Goal: Transaction & Acquisition: Purchase product/service

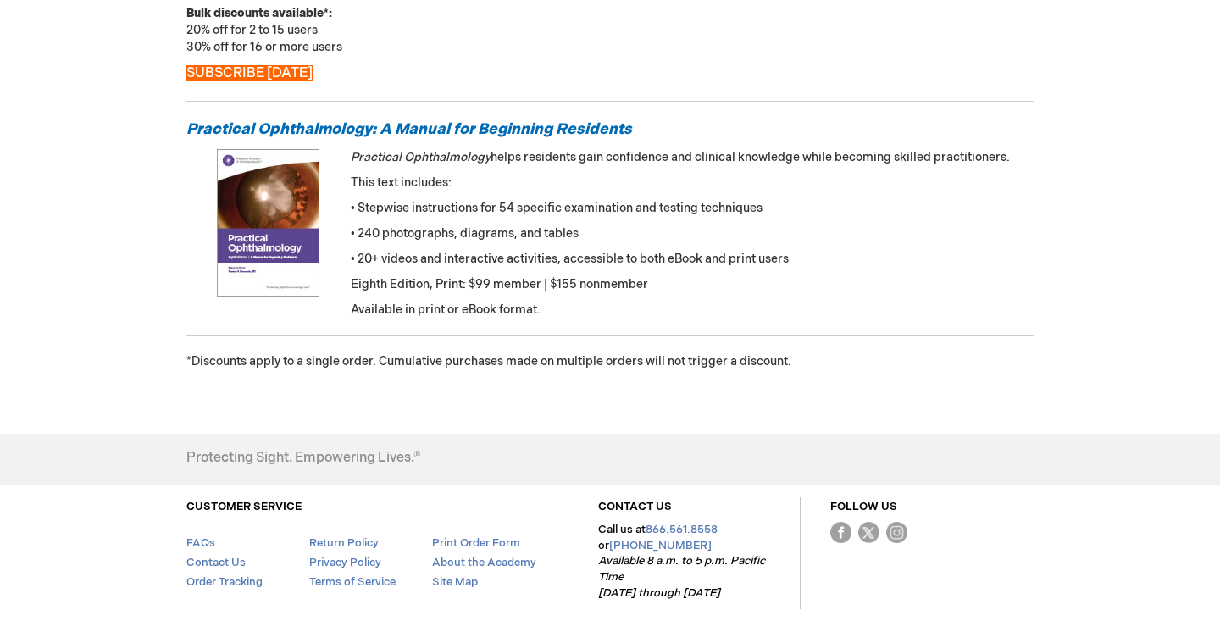
scroll to position [932, 0]
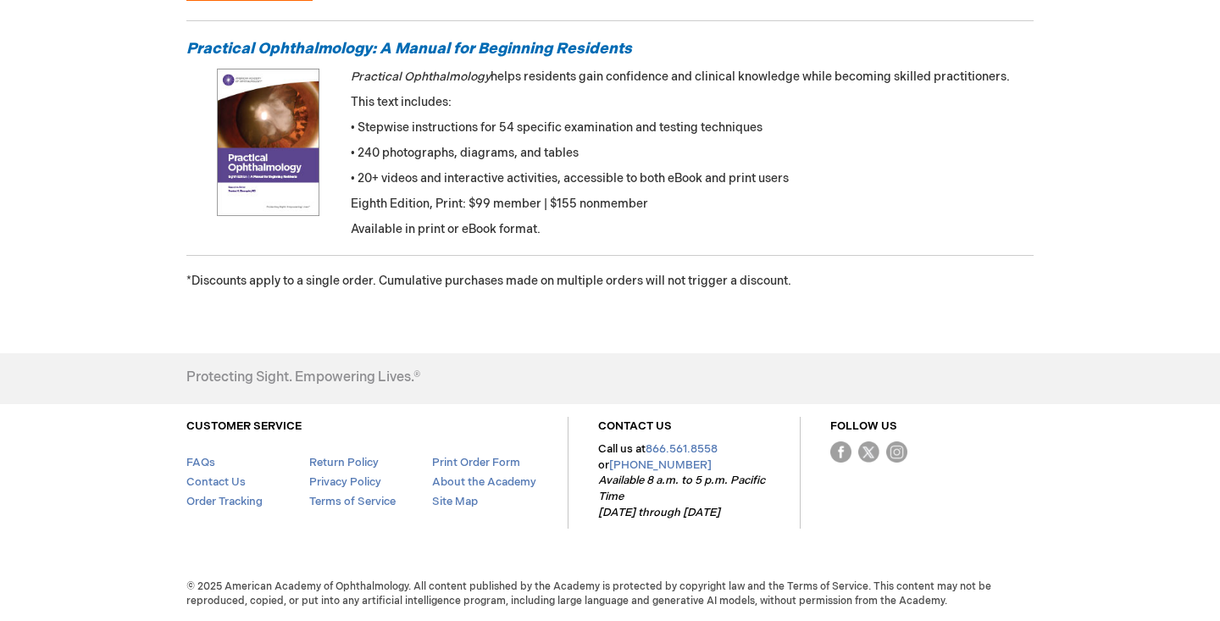
click at [300, 143] on img at bounding box center [268, 142] width 164 height 147
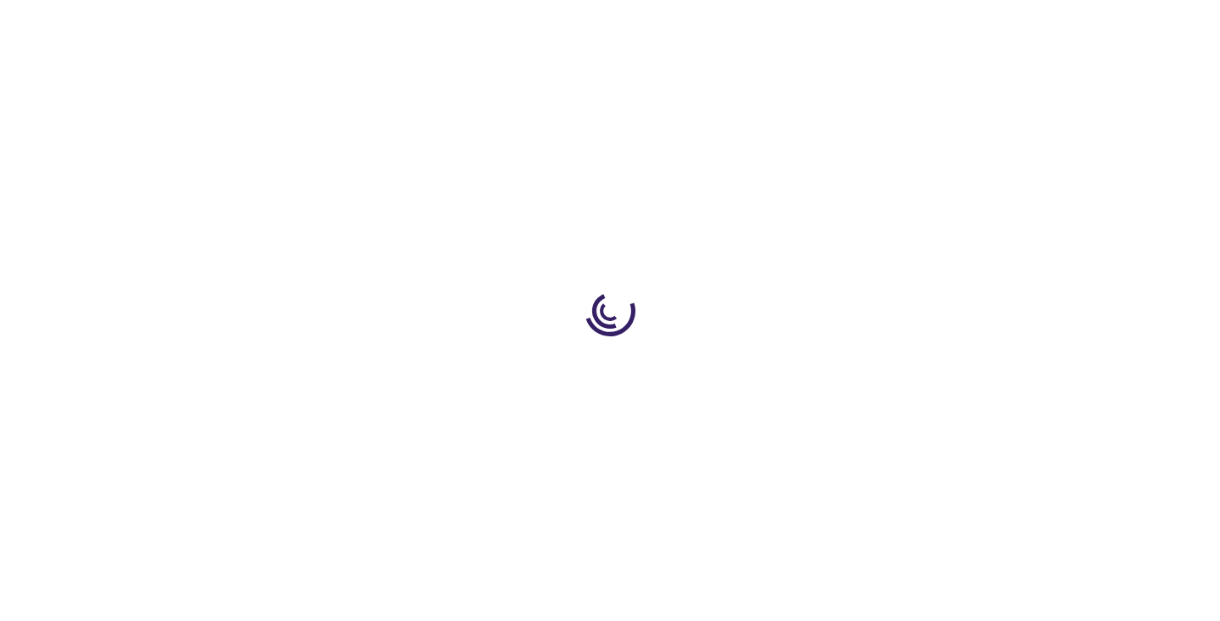
type input "0"
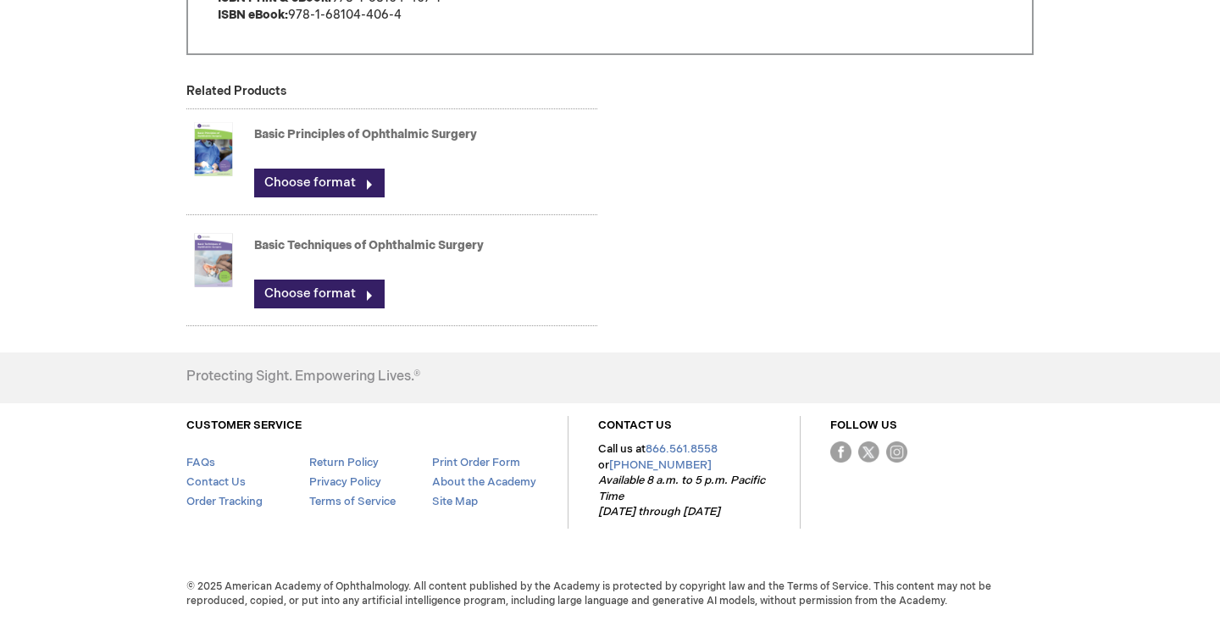
scroll to position [1420, 0]
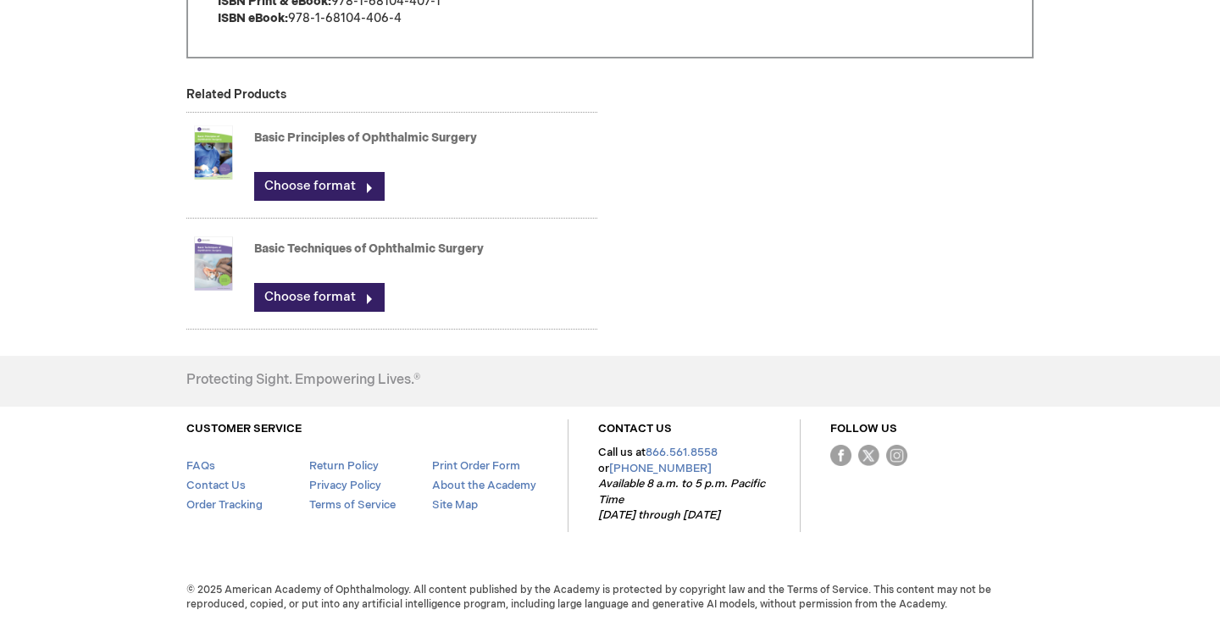
click at [214, 259] on img at bounding box center [213, 264] width 54 height 68
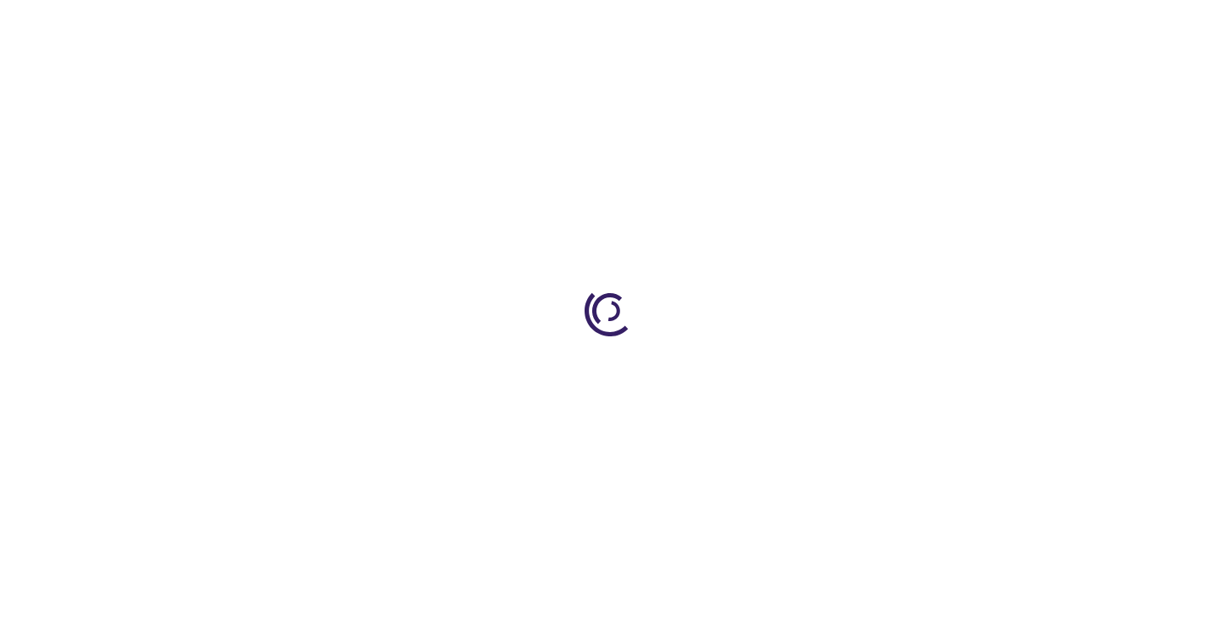
type input "0"
